Goal: Transaction & Acquisition: Purchase product/service

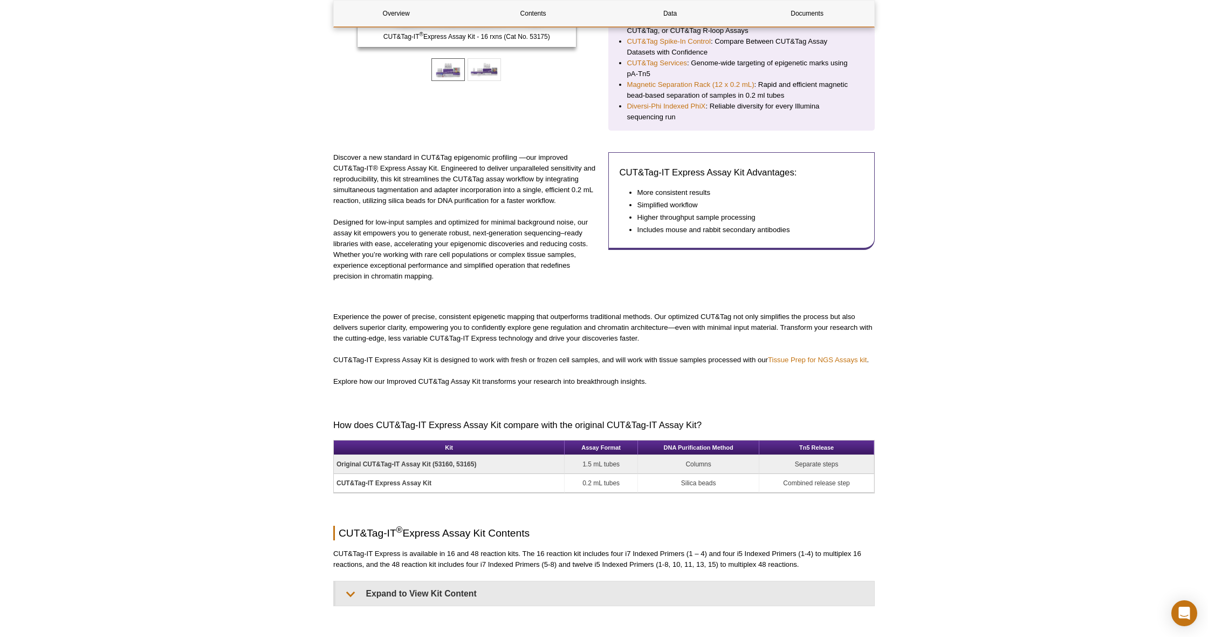
scroll to position [286, 0]
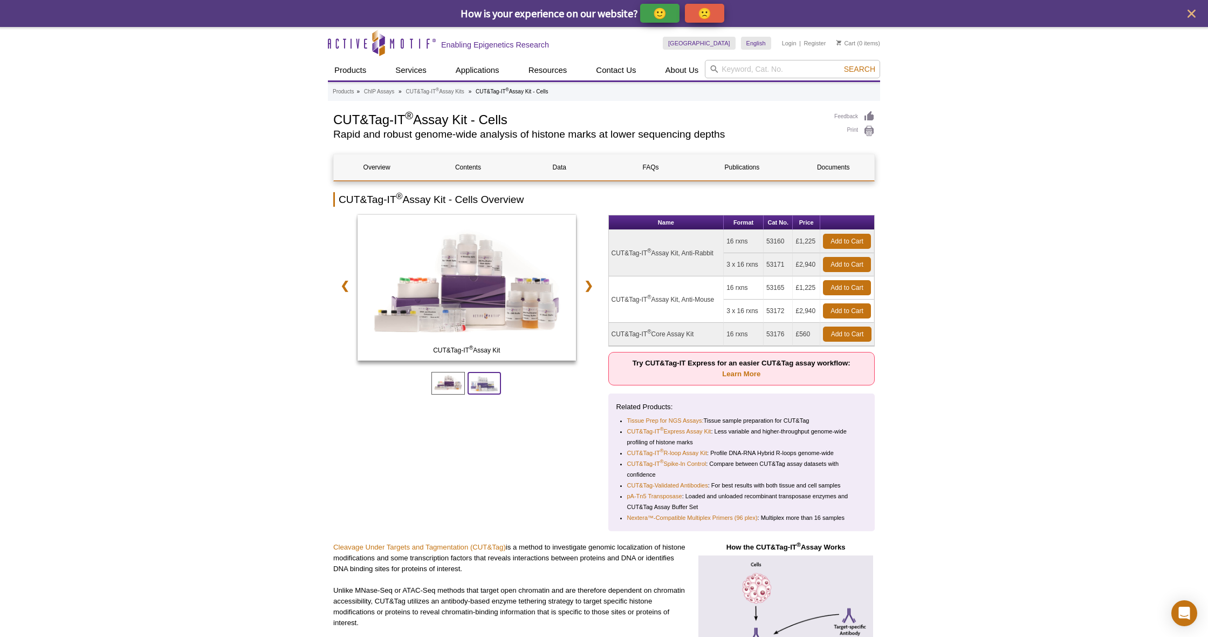
click at [489, 380] on span at bounding box center [484, 383] width 33 height 23
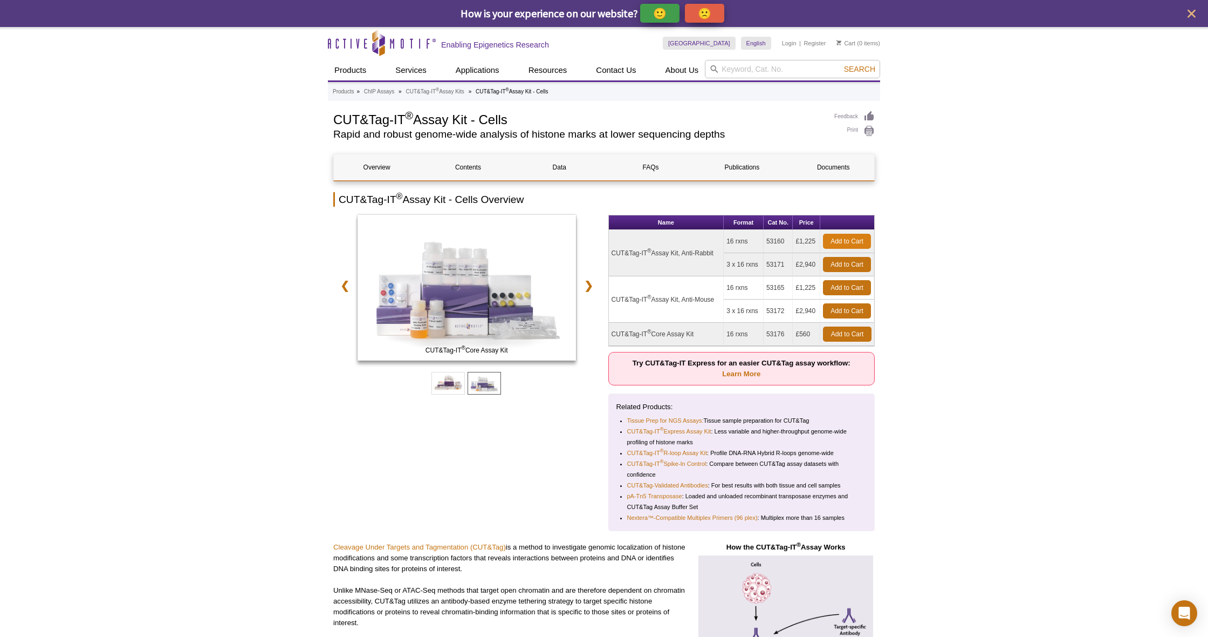
click at [843, 237] on link "Add to Cart" at bounding box center [847, 241] width 48 height 15
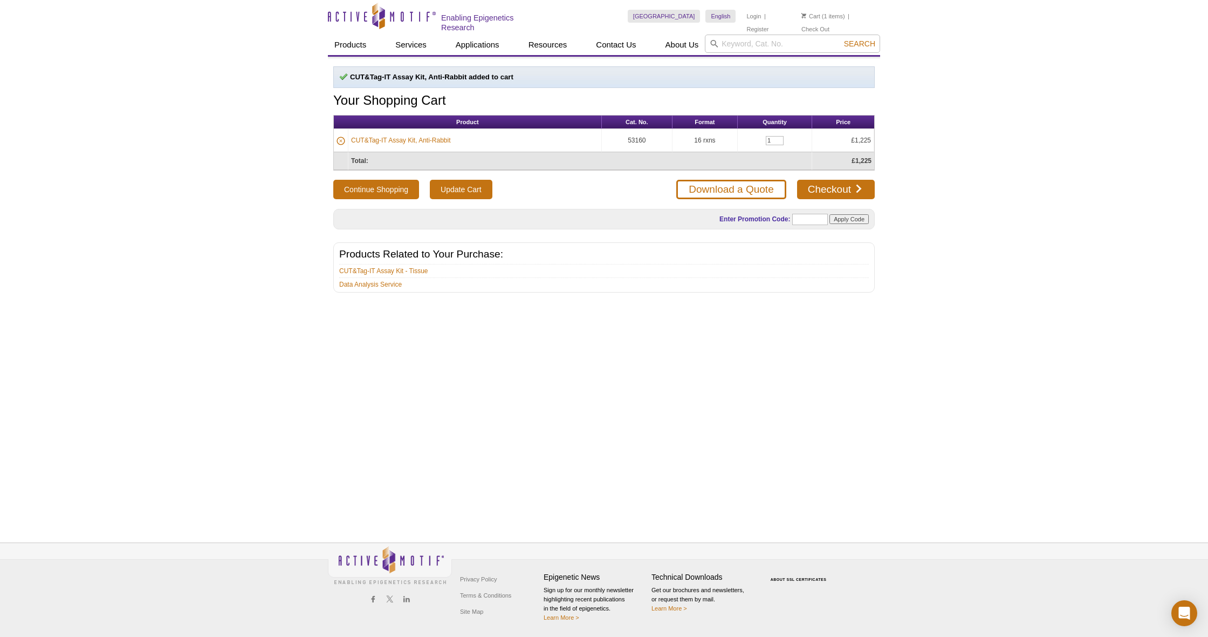
click at [386, 140] on link "CUT&Tag-IT Assay Kit, Anti-Rabbit" at bounding box center [401, 140] width 100 height 10
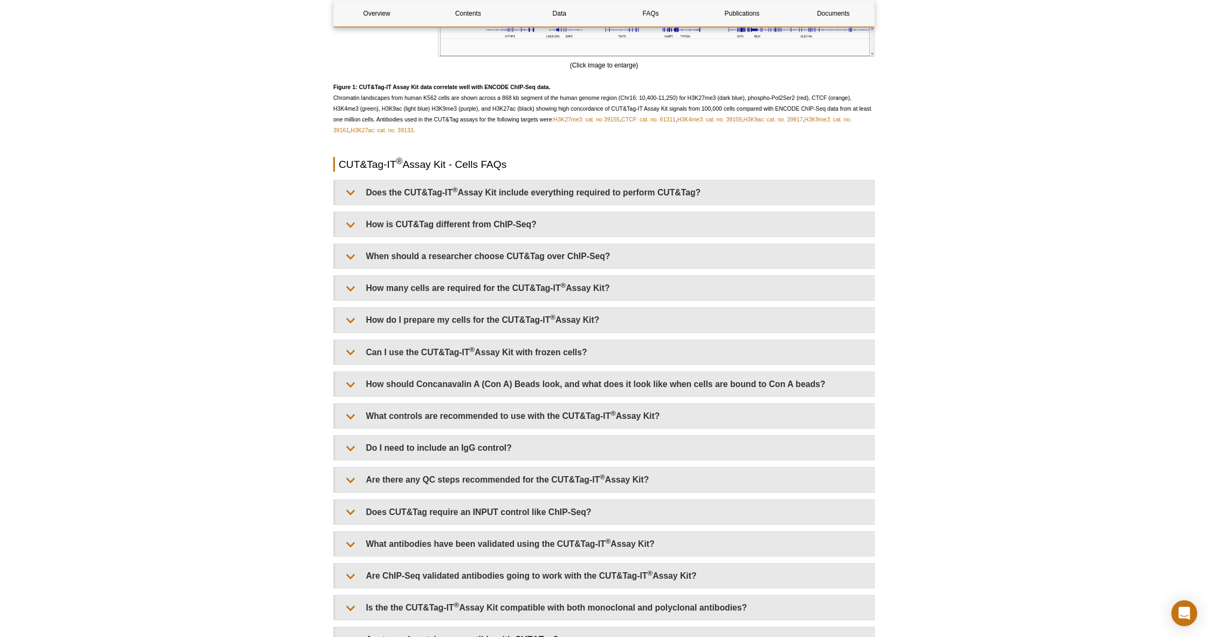
scroll to position [2305, 0]
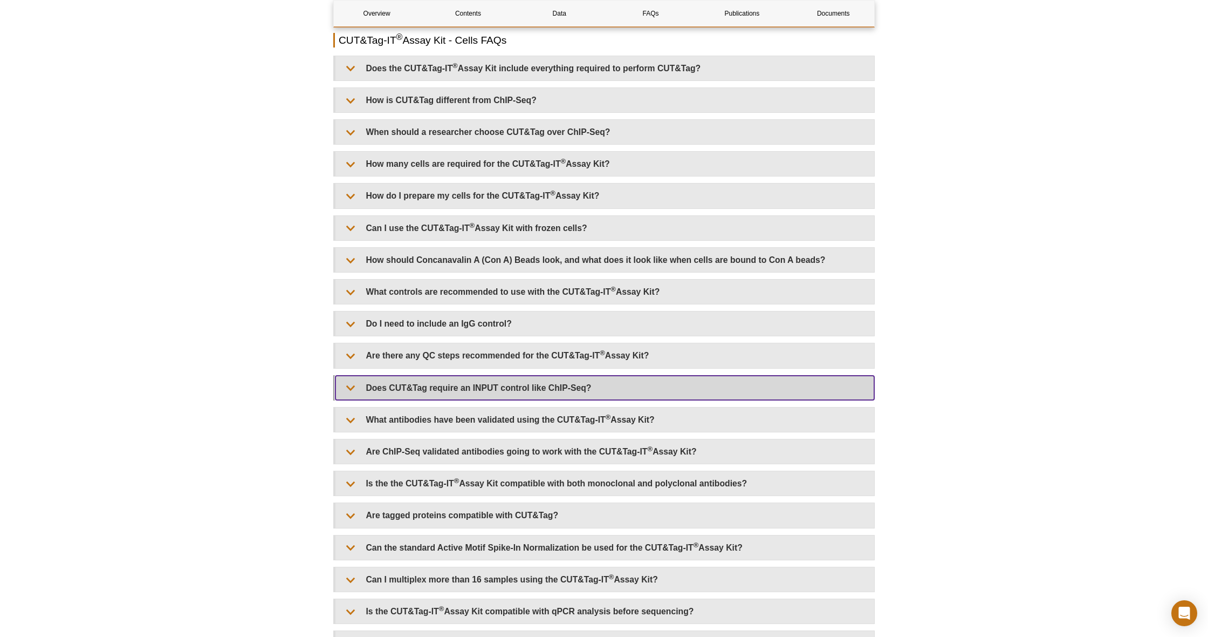
click at [460, 387] on summary "Does CUT&Tag require an INPUT control like ChIP-Seq?" at bounding box center [605, 387] width 539 height 24
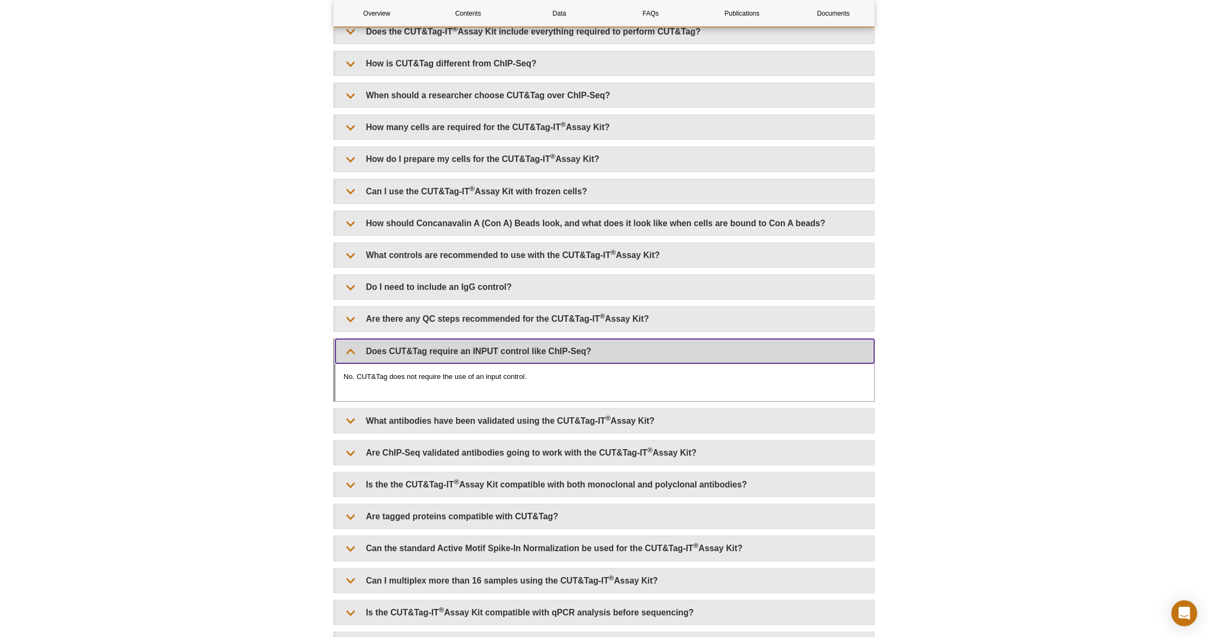
scroll to position [2466, 0]
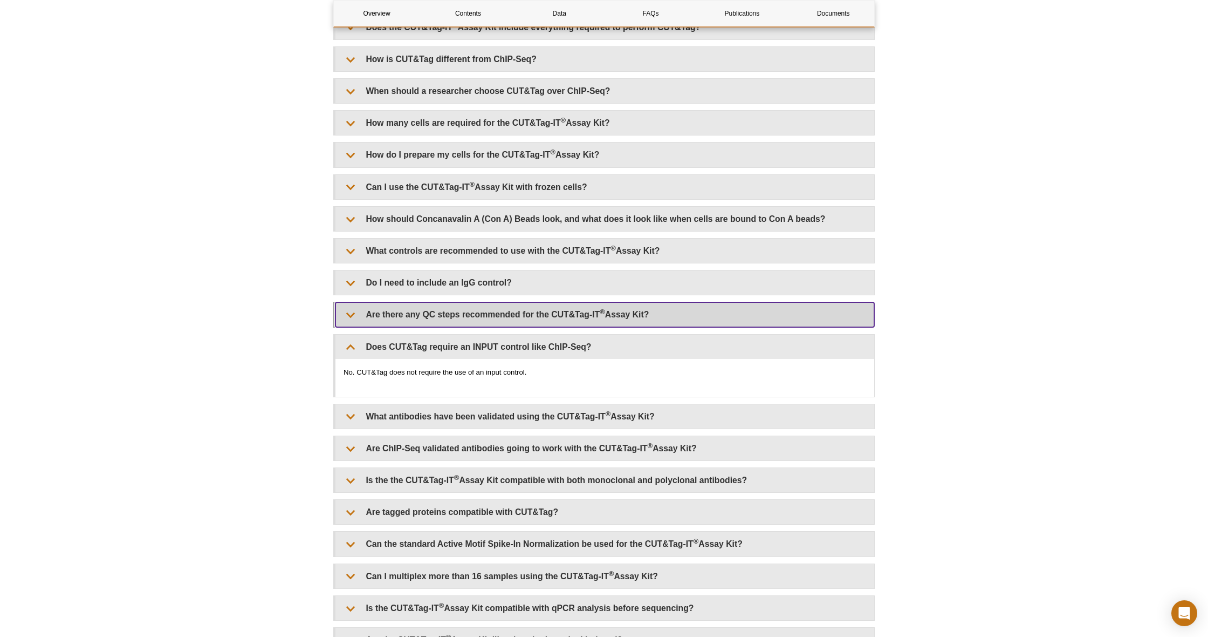
click at [607, 323] on summary "Are there any QC steps recommended for the CUT&Tag-IT ® Assay Kit?" at bounding box center [605, 314] width 539 height 24
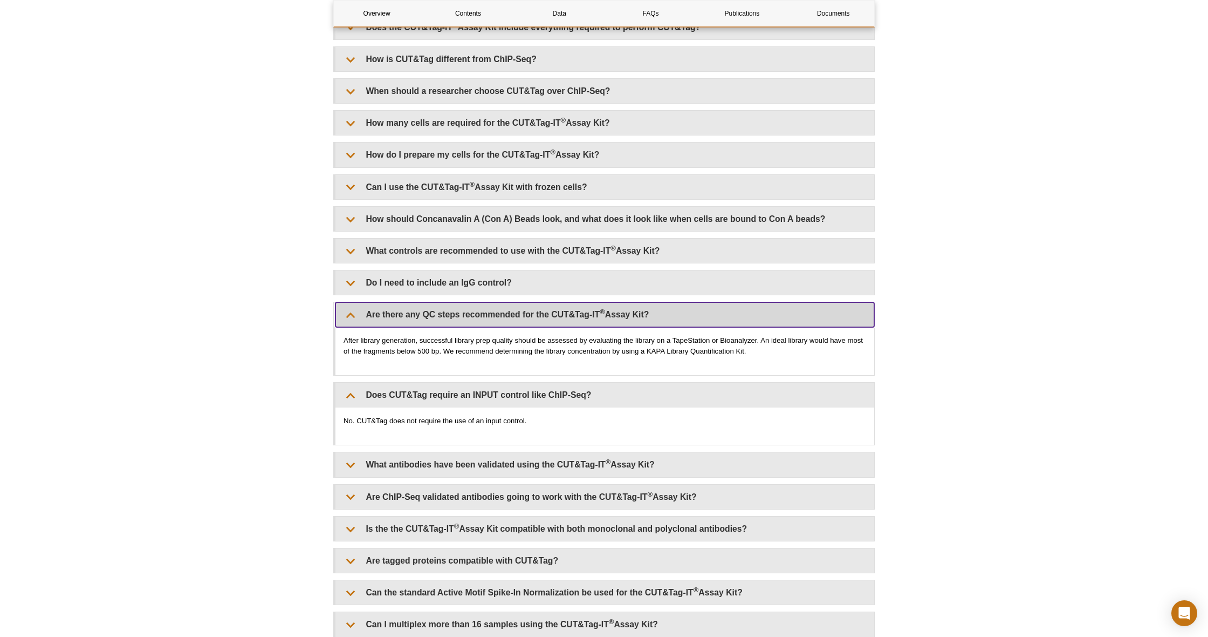
scroll to position [2449, 0]
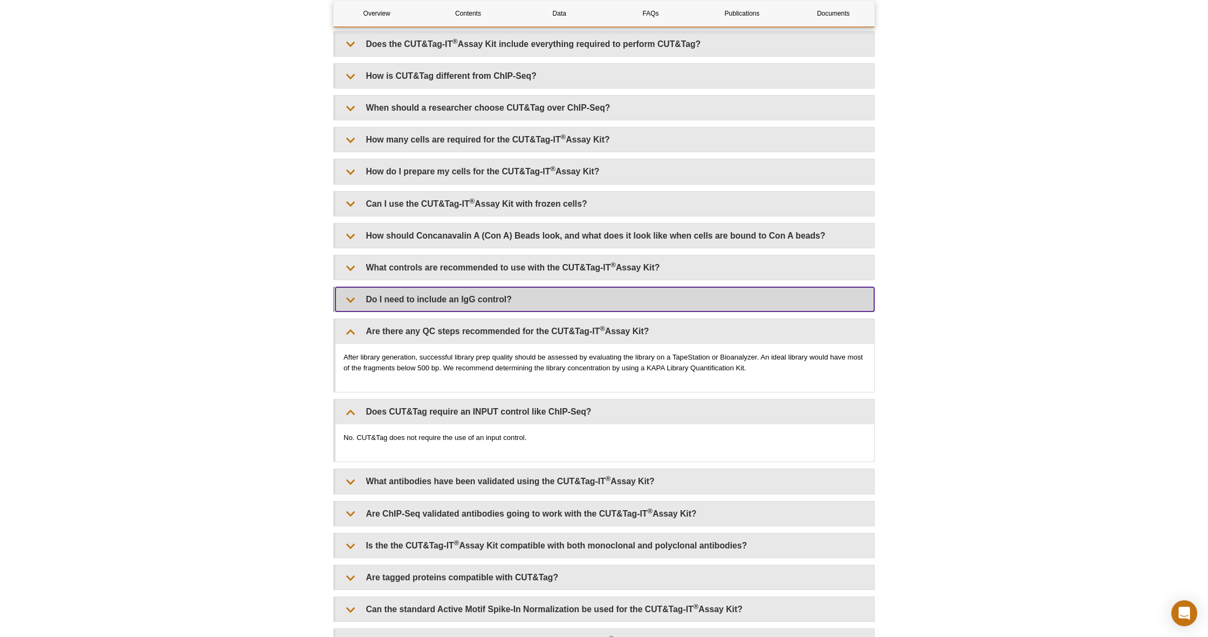
click at [525, 299] on summary "Do I need to include an IgG control?" at bounding box center [605, 299] width 539 height 24
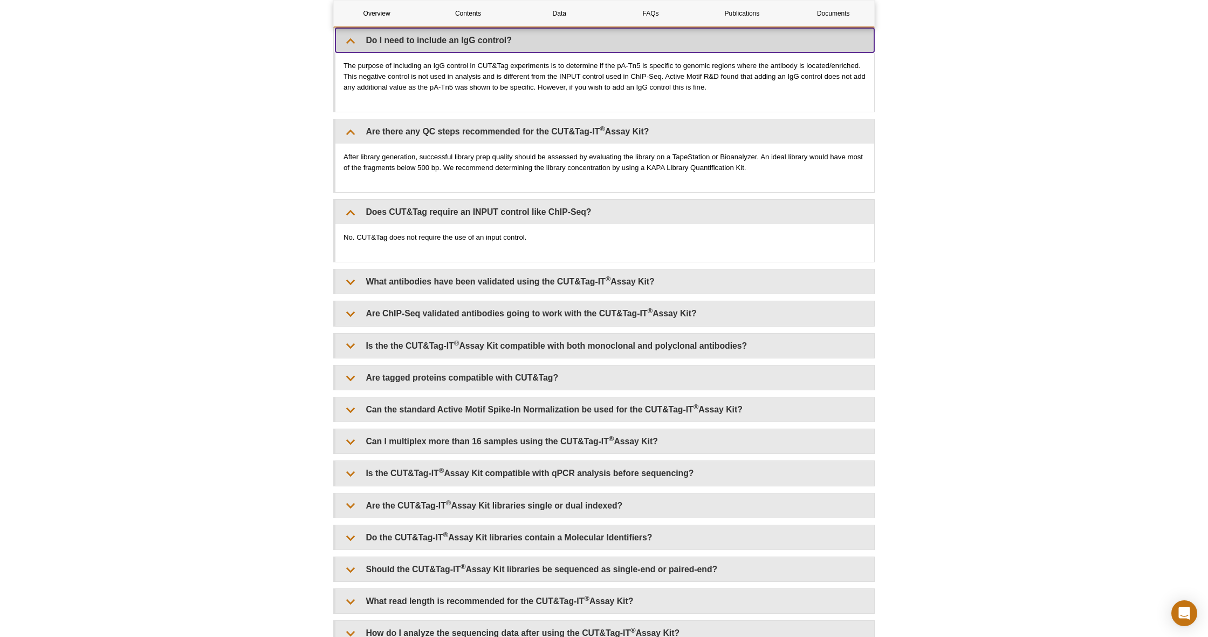
scroll to position [2709, 0]
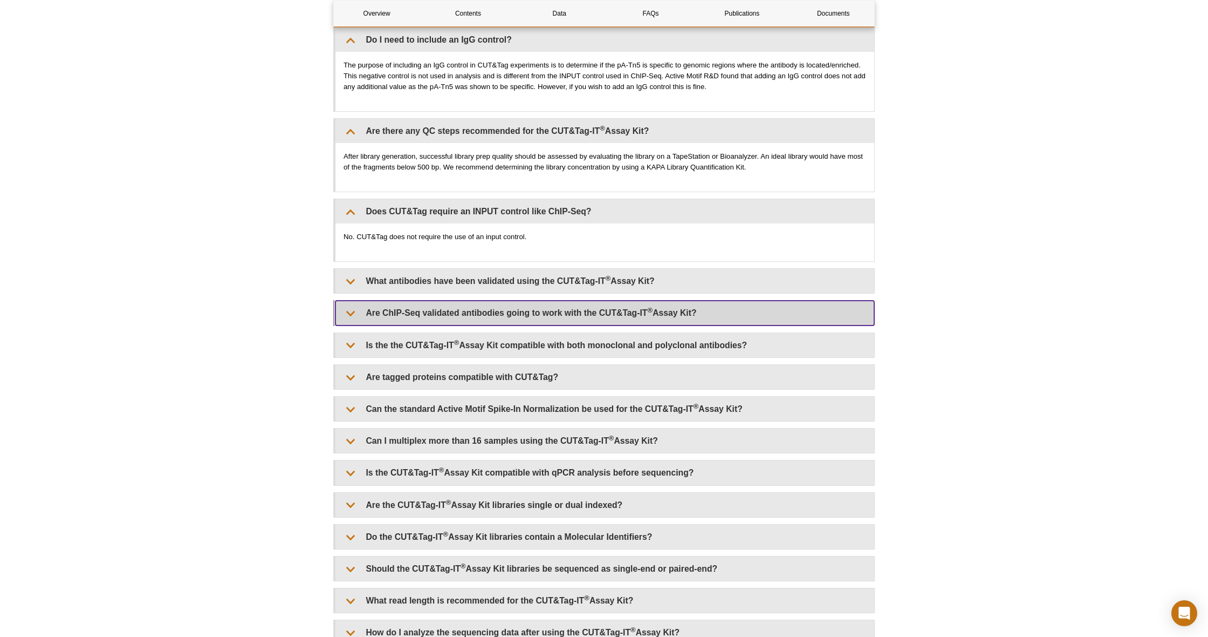
click at [694, 317] on summary "Are ChIP-Seq validated antibodies going to work with the CUT&Tag-IT ® Assay Kit?" at bounding box center [605, 313] width 539 height 24
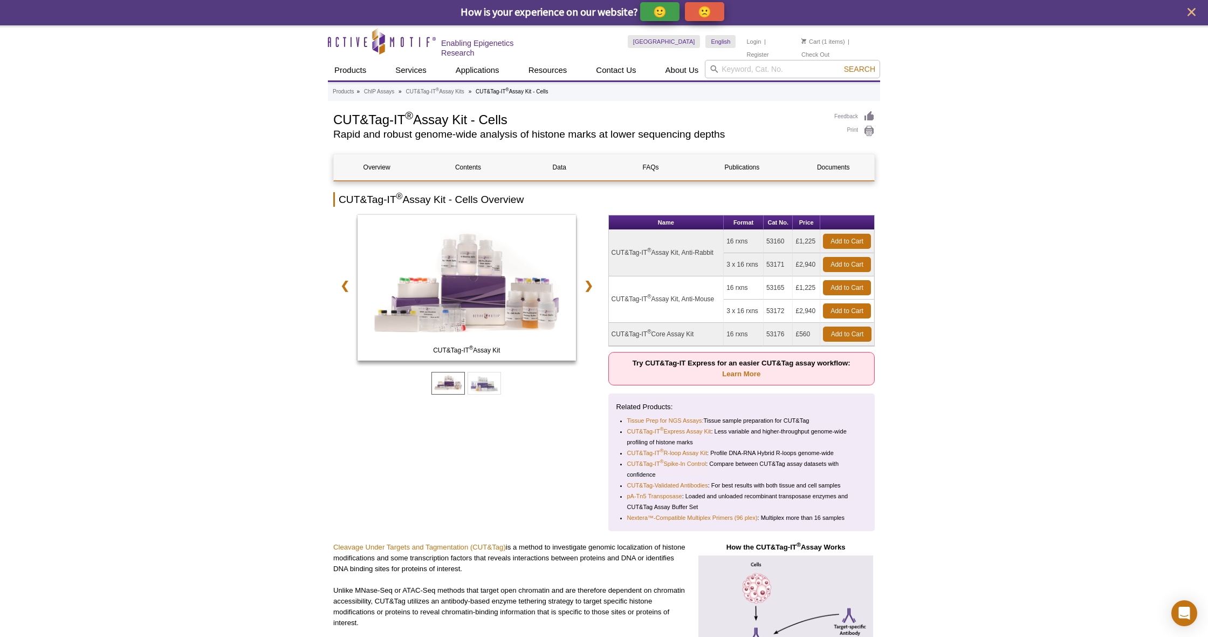
scroll to position [2, 1]
drag, startPoint x: 613, startPoint y: 254, endPoint x: 716, endPoint y: 255, distance: 103.6
click at [716, 255] on td "CUT&Tag-IT ® Assay Kit, Anti-Rabbit" at bounding box center [666, 253] width 115 height 46
copy td "CUT&Tag-IT ® Assay Kit, Anti-Rabbit"
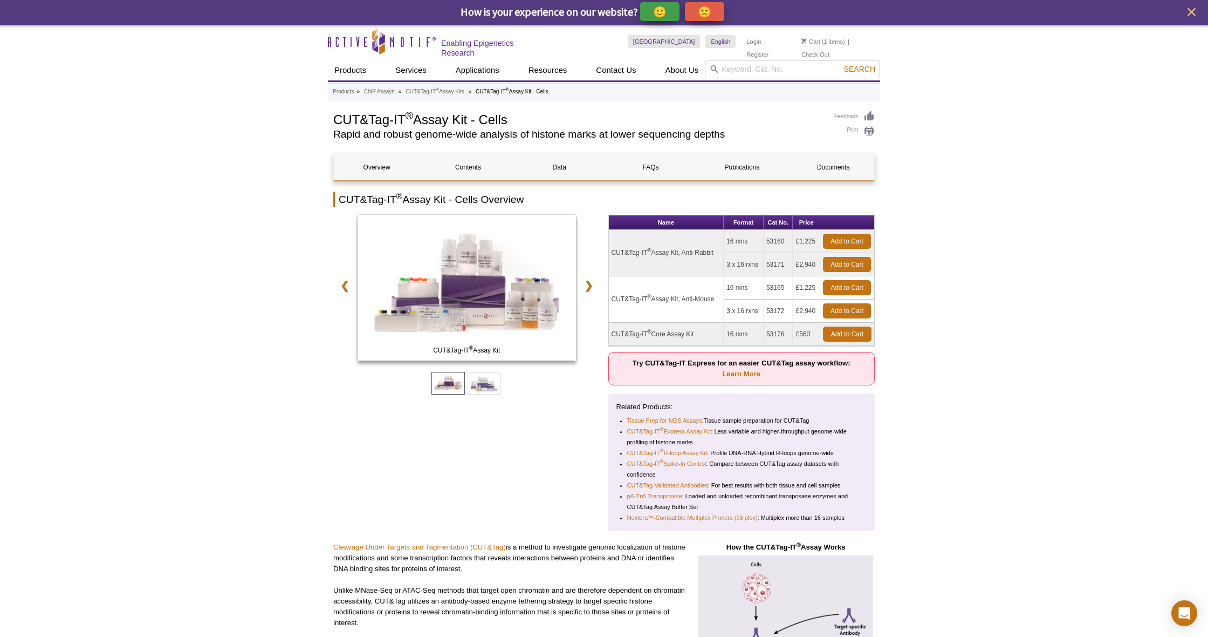
drag, startPoint x: 785, startPoint y: 240, endPoint x: 766, endPoint y: 242, distance: 19.0
click at [766, 242] on td "53160" at bounding box center [779, 241] width 30 height 23
copy td "53160"
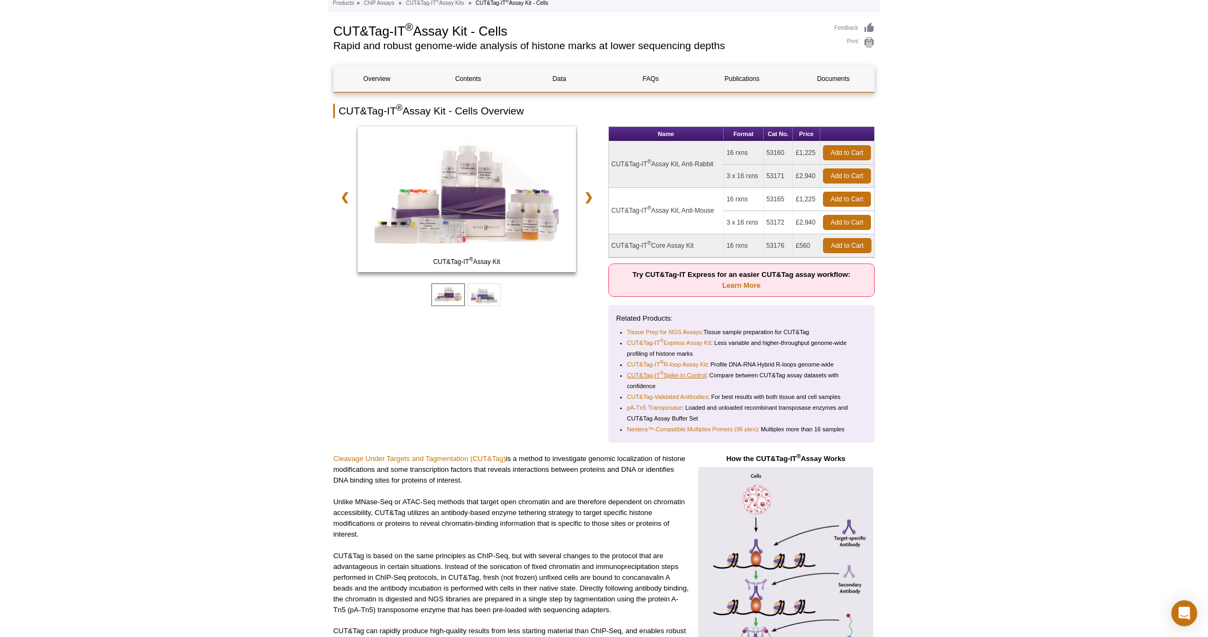
click at [671, 375] on link "CUT&Tag-IT ® Spike-In Control" at bounding box center [666, 375] width 79 height 11
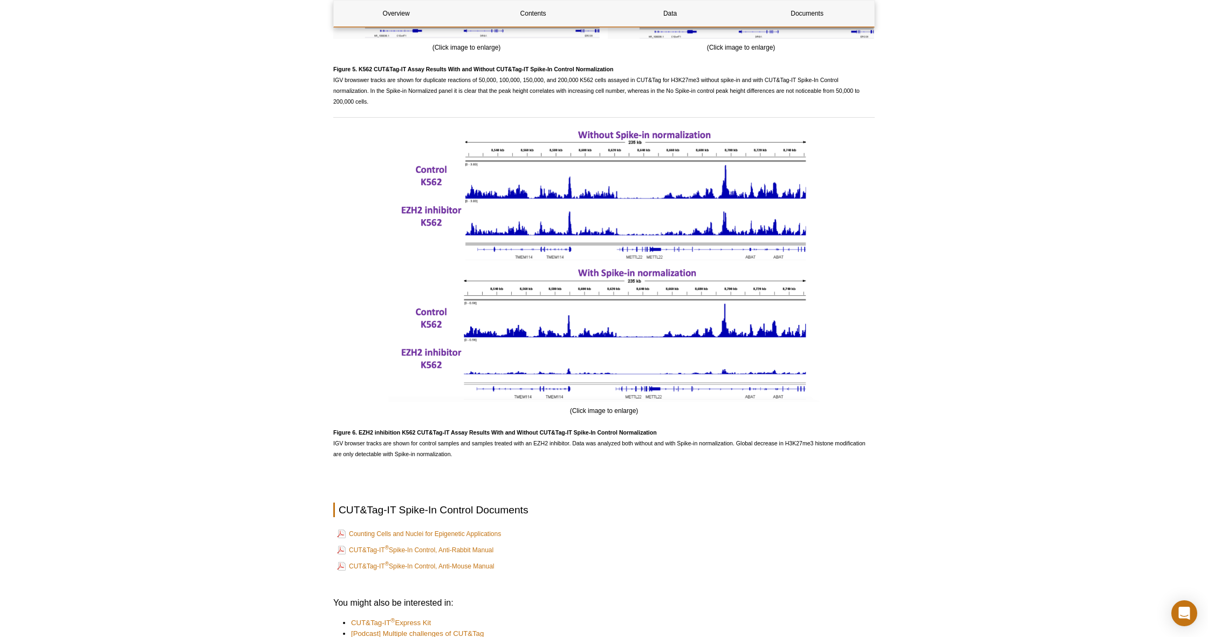
scroll to position [1927, 0]
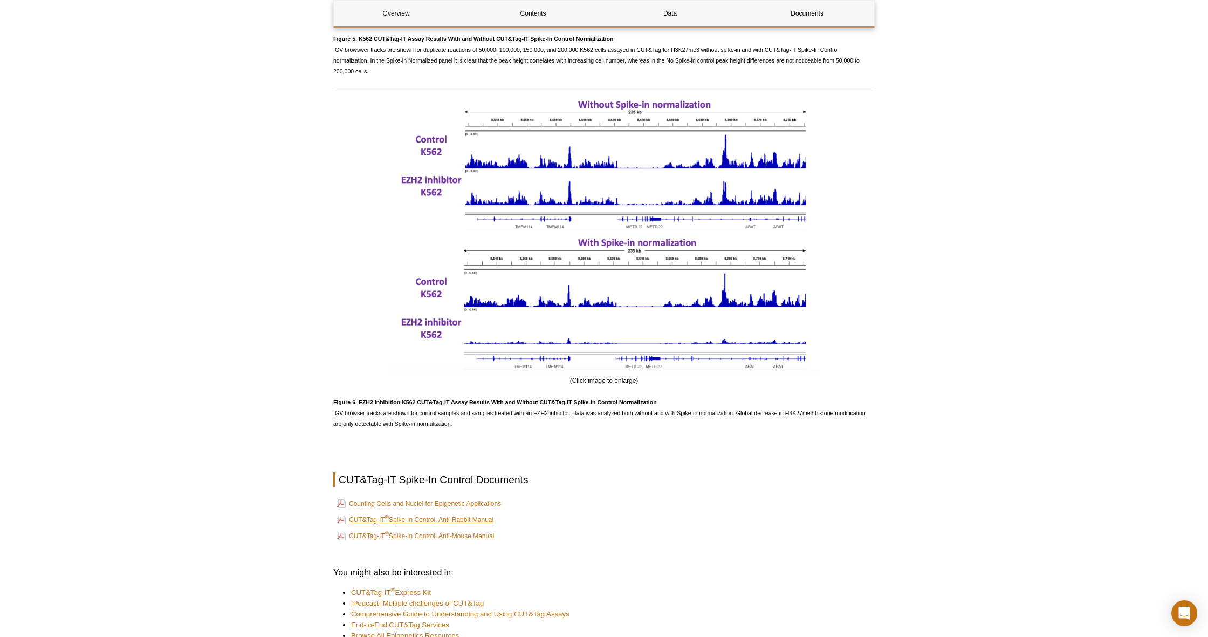
click at [469, 521] on link "CUT&Tag-IT ® Spike-In Control, Anti-Rabbit Manual" at bounding box center [415, 519] width 156 height 13
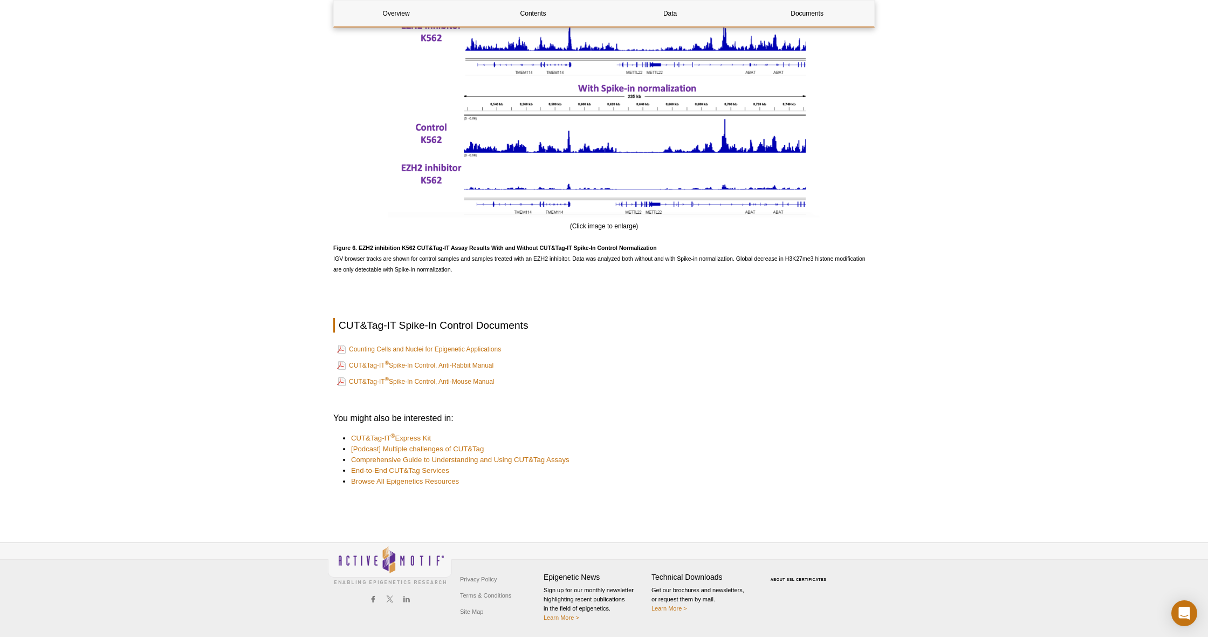
scroll to position [2081, 0]
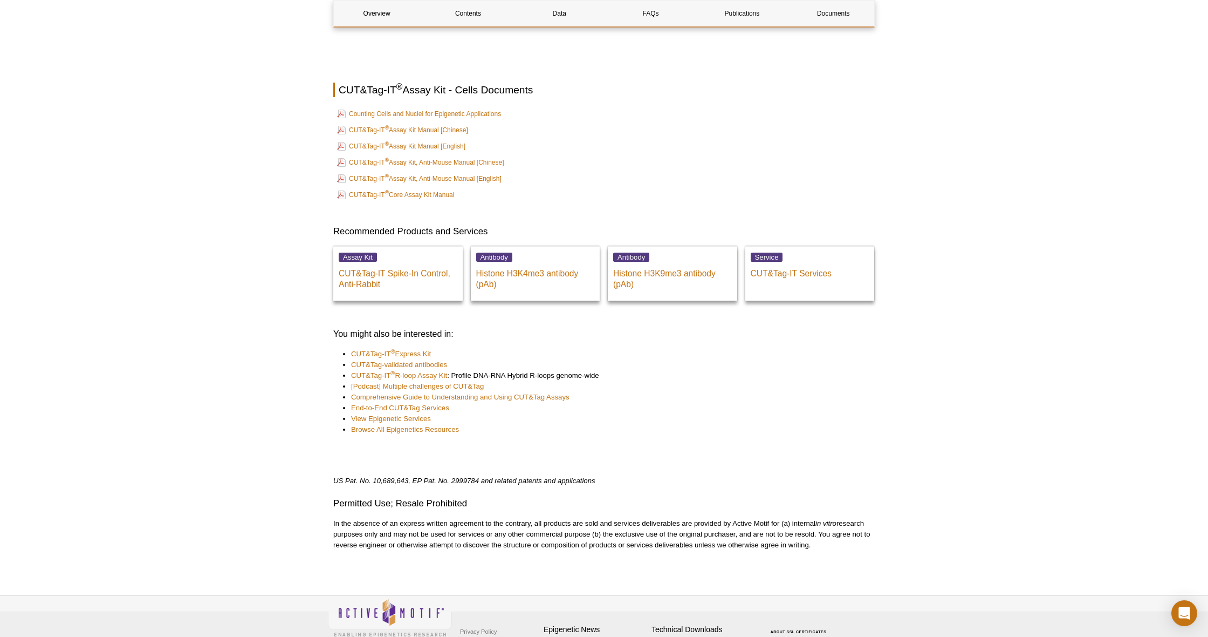
scroll to position [3823, 0]
click at [395, 349] on link "CUT&Tag-IT ® Express Kit" at bounding box center [391, 352] width 80 height 11
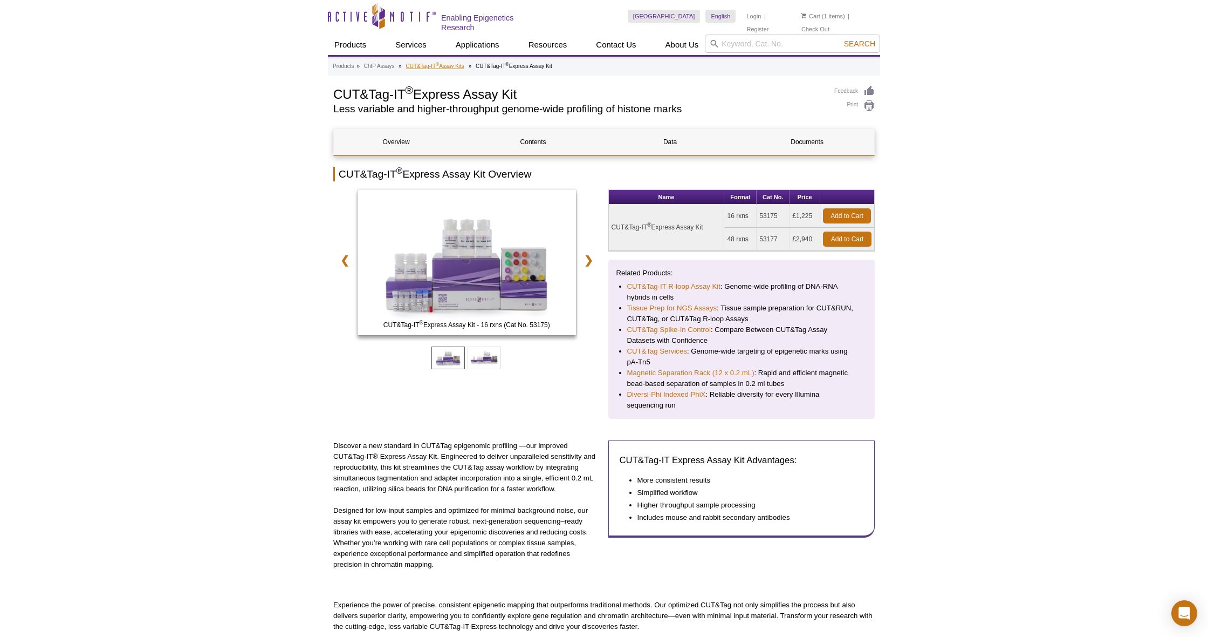
click at [421, 66] on link "CUT&Tag-IT ® Assay Kits" at bounding box center [435, 67] width 58 height 10
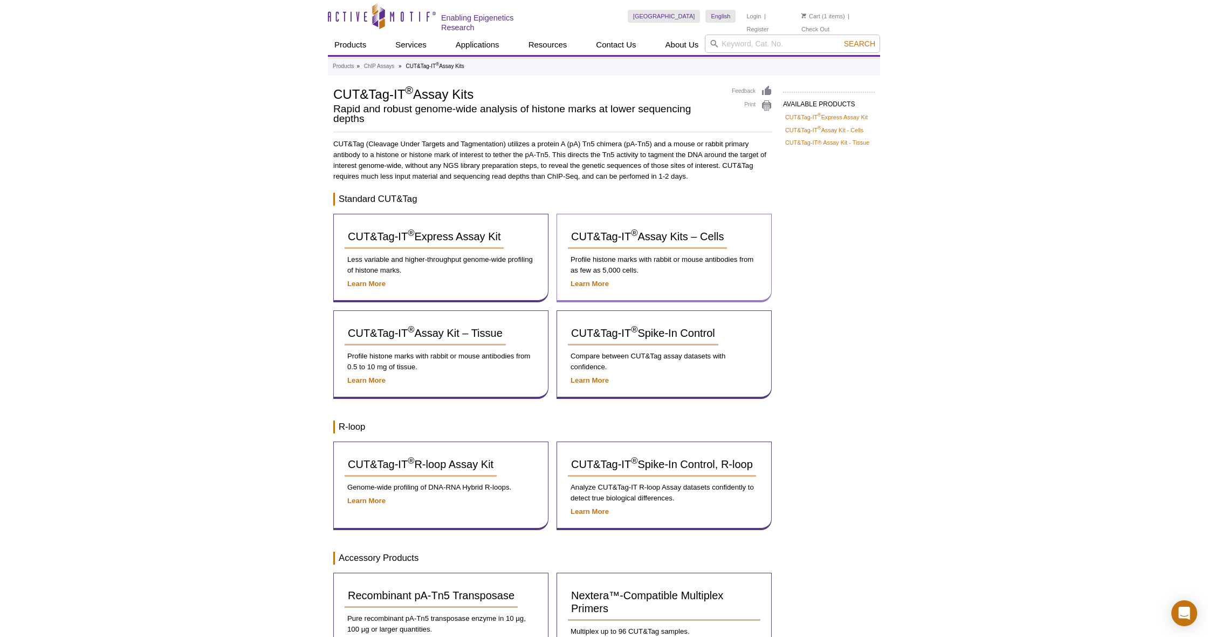
scroll to position [1, 0]
click at [669, 240] on link "CUT&Tag-IT ® Assay Kits – Cells" at bounding box center [647, 236] width 159 height 24
click at [668, 340] on link "CUT&Tag-IT ® Spike-In Control" at bounding box center [643, 334] width 151 height 24
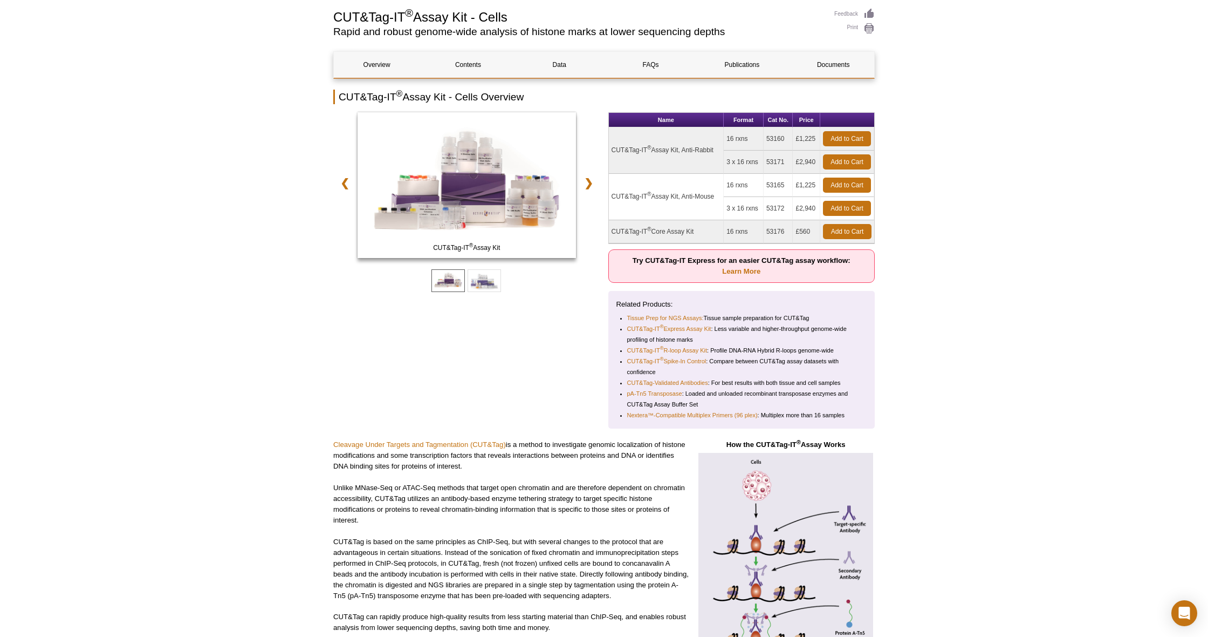
scroll to position [106, 0]
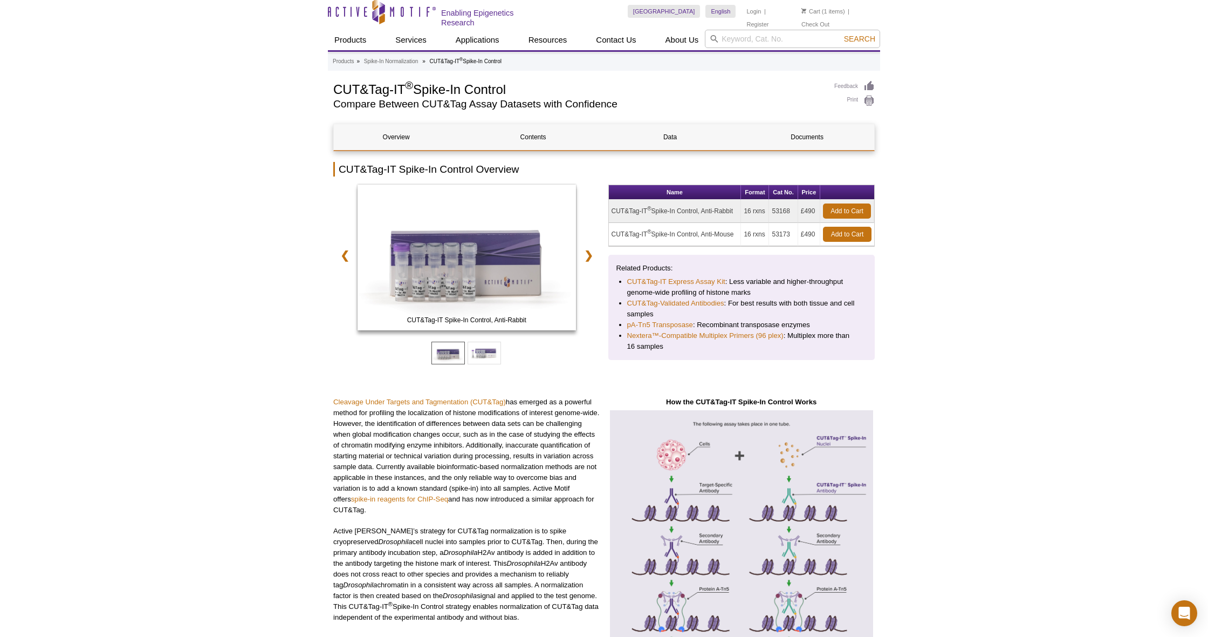
scroll to position [6, 1]
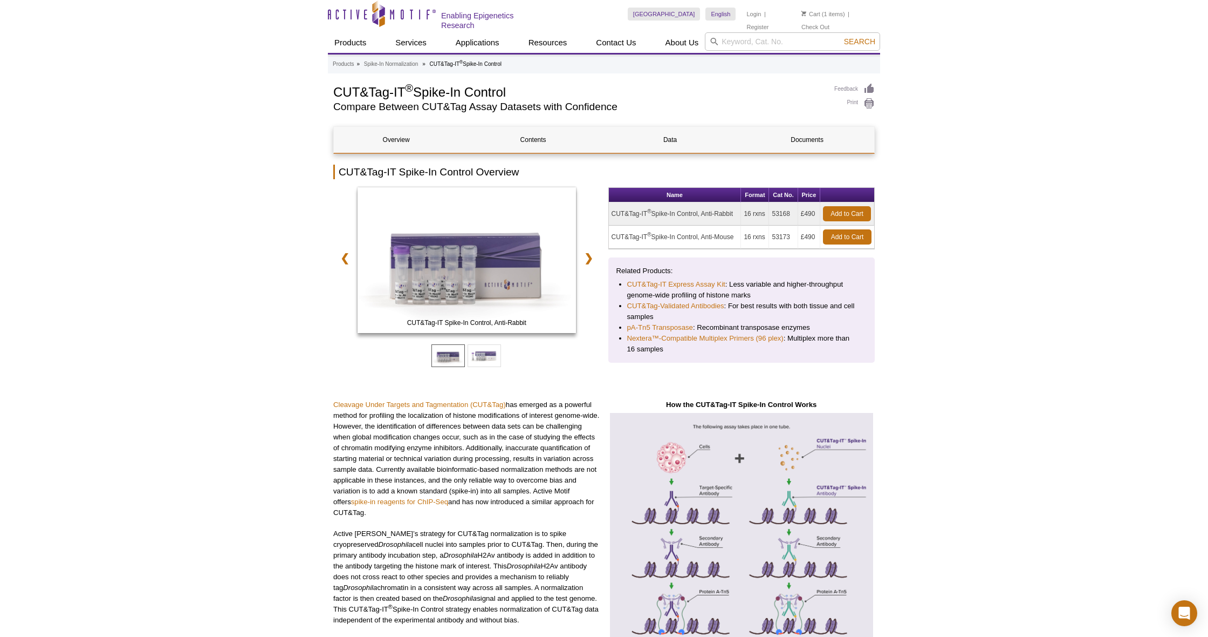
drag, startPoint x: 613, startPoint y: 207, endPoint x: 699, endPoint y: 214, distance: 86.6
click at [699, 214] on td "CUT&Tag-IT ® Spike-In Control, Anti-Rabbit" at bounding box center [675, 213] width 133 height 23
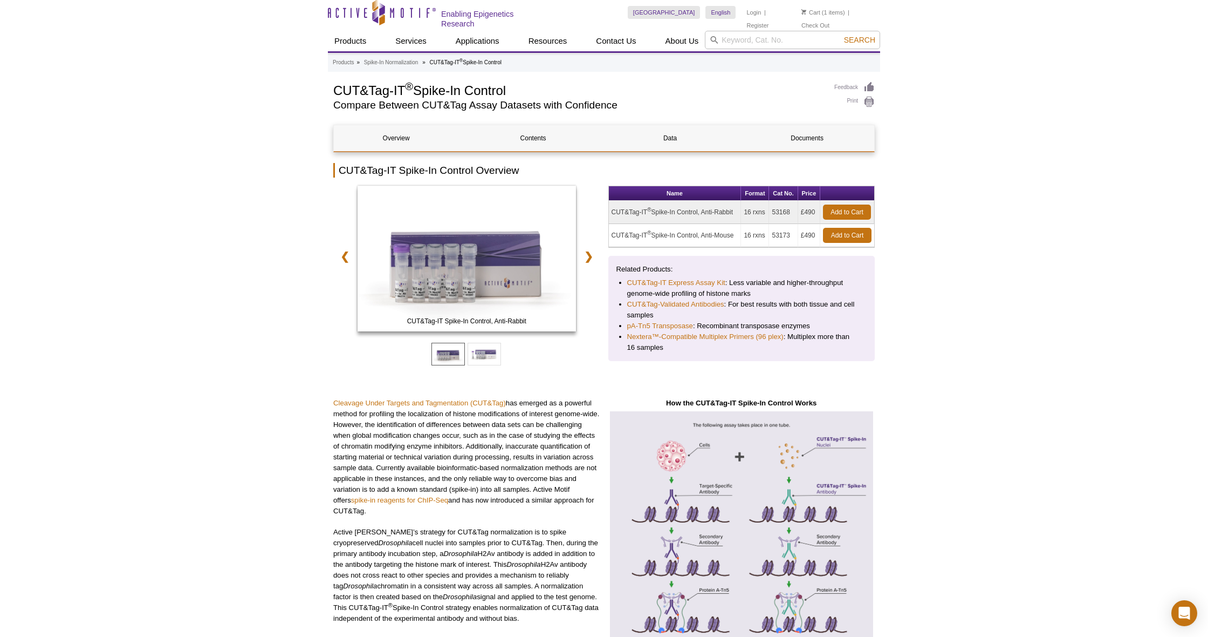
scroll to position [0, 0]
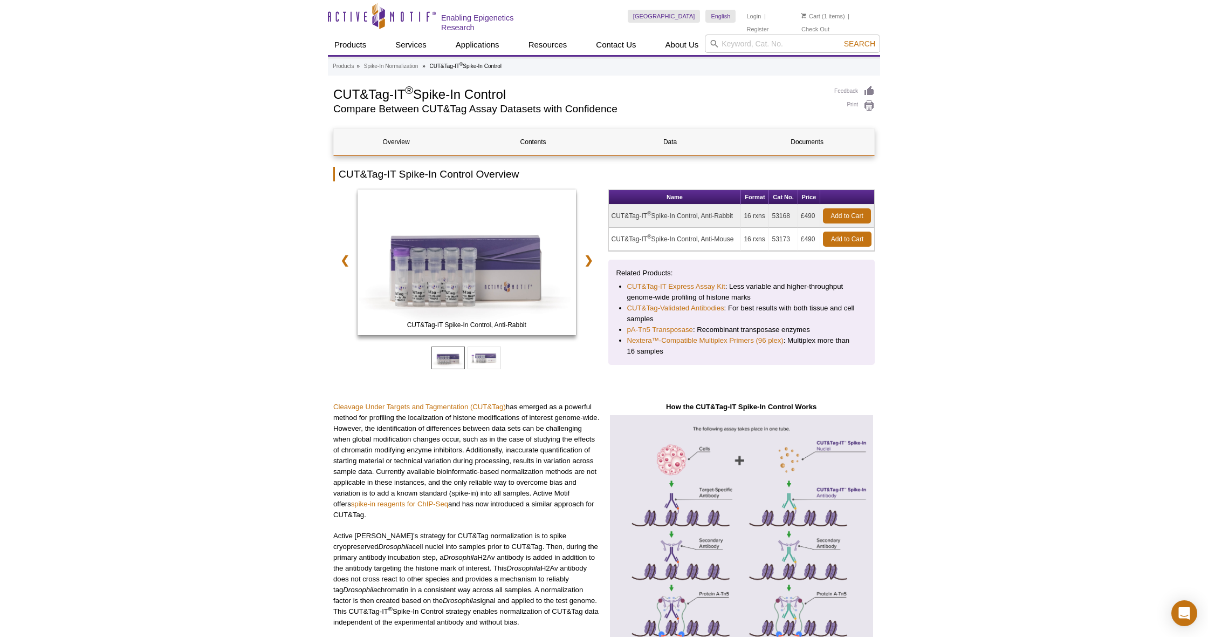
copy td "CUT&Tag-IT ® Spike-In Control"
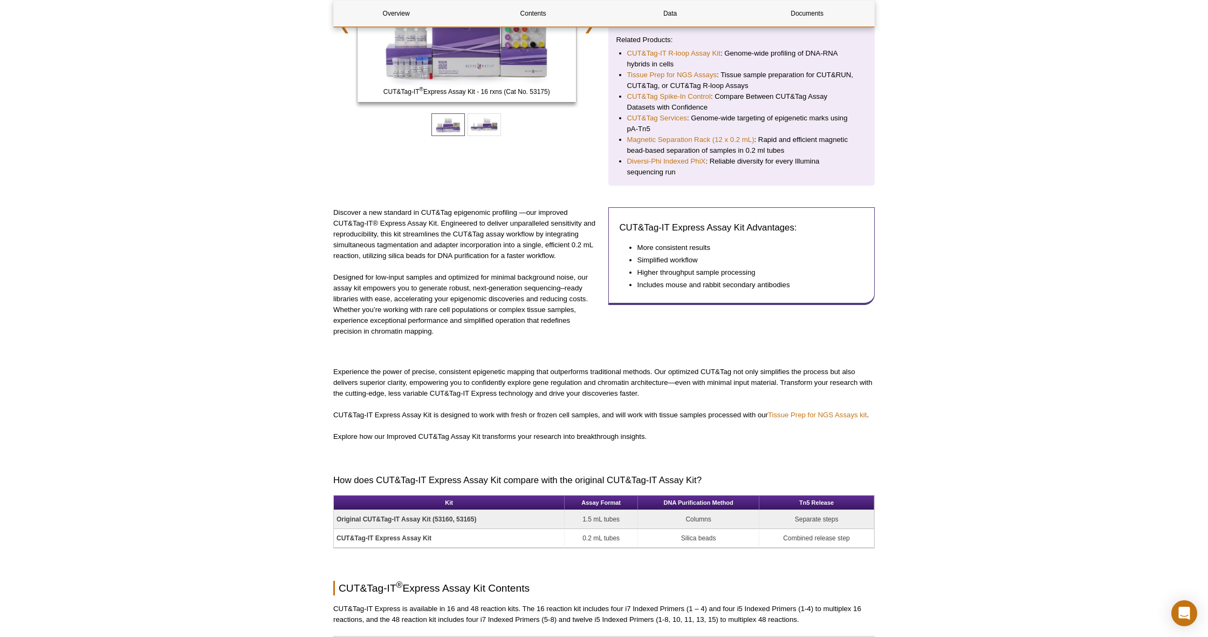
scroll to position [229, 0]
